Goal: Task Accomplishment & Management: Manage account settings

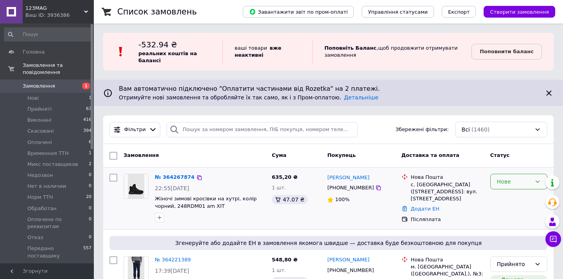
click at [531, 182] on div "Нове" at bounding box center [518, 181] width 57 height 16
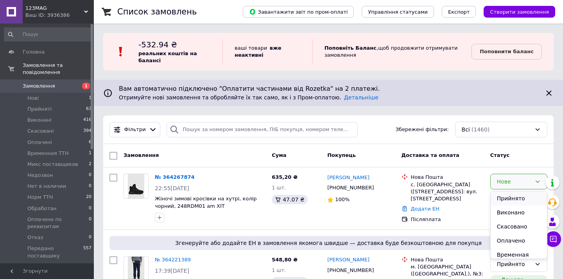
click at [507, 199] on li "Прийнято" at bounding box center [518, 198] width 56 height 14
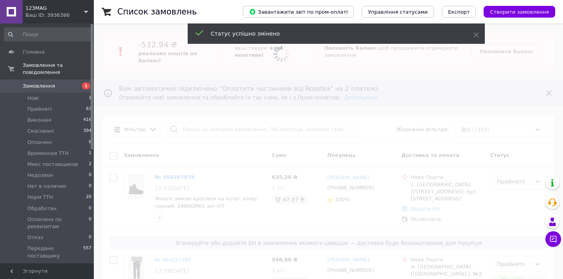
click at [509, 59] on span at bounding box center [281, 54] width 563 height 108
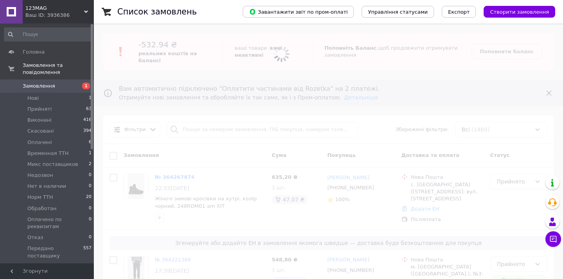
click at [507, 54] on b "Поповнити баланс" at bounding box center [506, 51] width 54 height 6
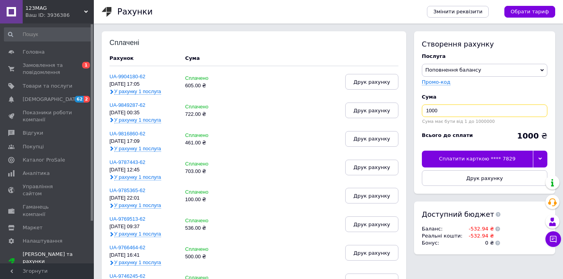
click at [458, 111] on input "1000" at bounding box center [484, 110] width 125 height 13
type input "533"
click at [543, 160] on div at bounding box center [539, 158] width 14 height 16
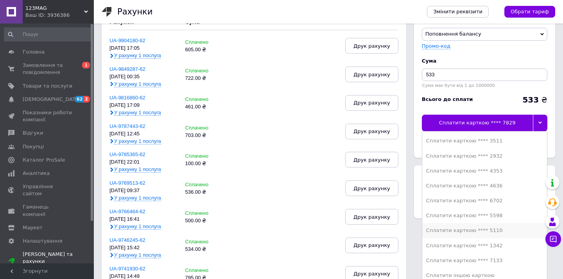
scroll to position [36, 0]
click at [507, 264] on div "Сплатити карткою **** 7133" at bounding box center [484, 260] width 117 height 7
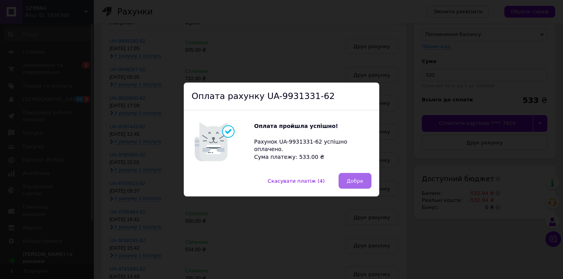
click at [351, 176] on button "Добре" at bounding box center [354, 181] width 33 height 16
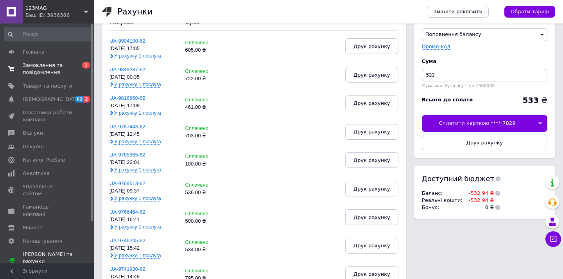
click at [56, 73] on span "Замовлення та повідомлення" at bounding box center [48, 69] width 50 height 14
